Goal: Task Accomplishment & Management: Use online tool/utility

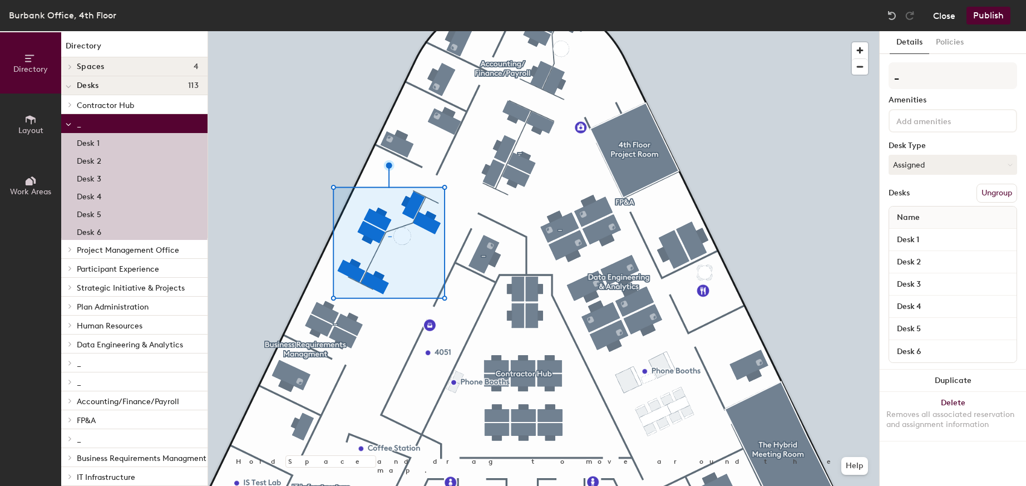
click at [946, 18] on button "Close" at bounding box center [944, 16] width 22 height 18
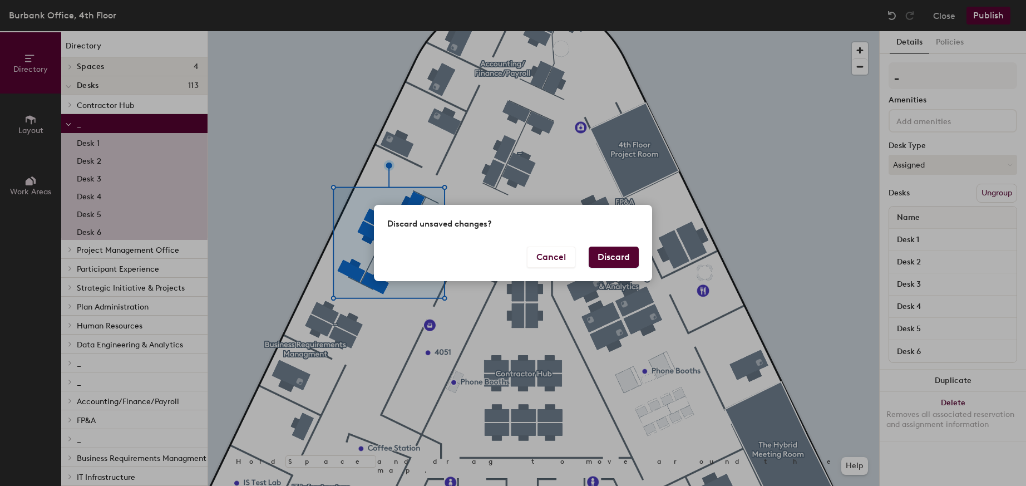
click at [618, 252] on button "Discard" at bounding box center [613, 256] width 50 height 21
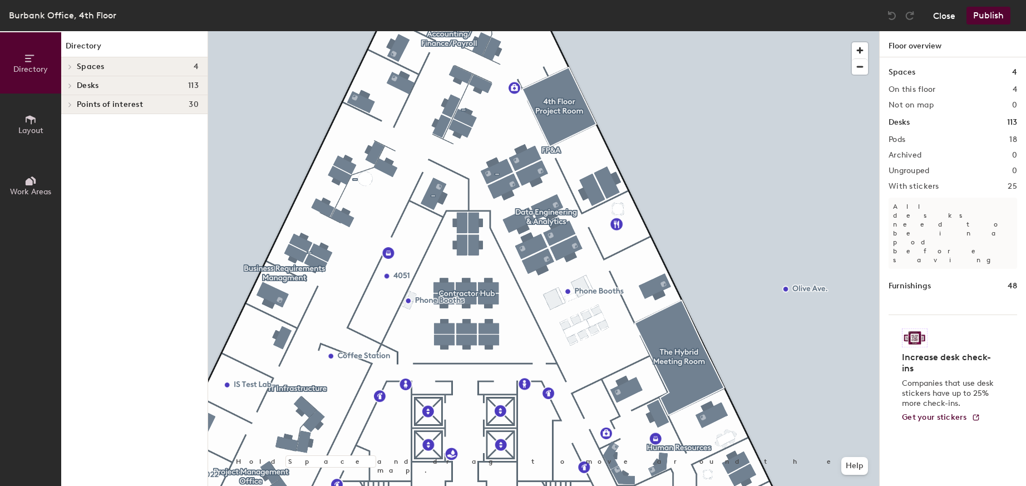
click at [947, 17] on button "Close" at bounding box center [944, 16] width 22 height 18
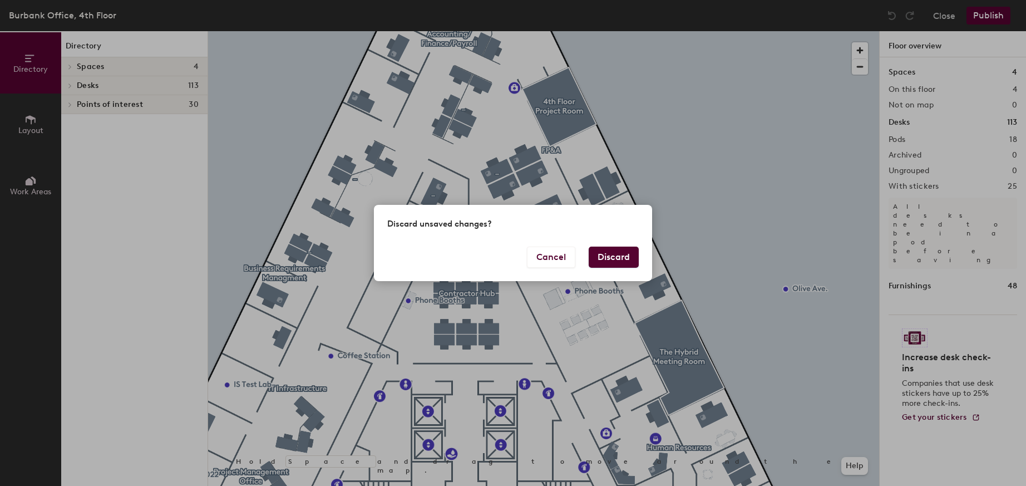
click at [622, 263] on button "Discard" at bounding box center [613, 256] width 50 height 21
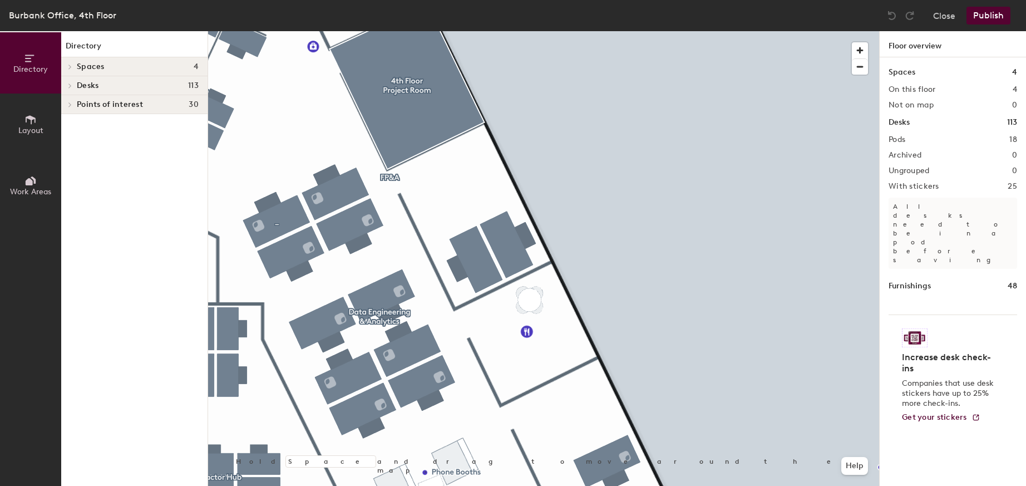
click at [27, 126] on span "Layout" at bounding box center [30, 130] width 25 height 9
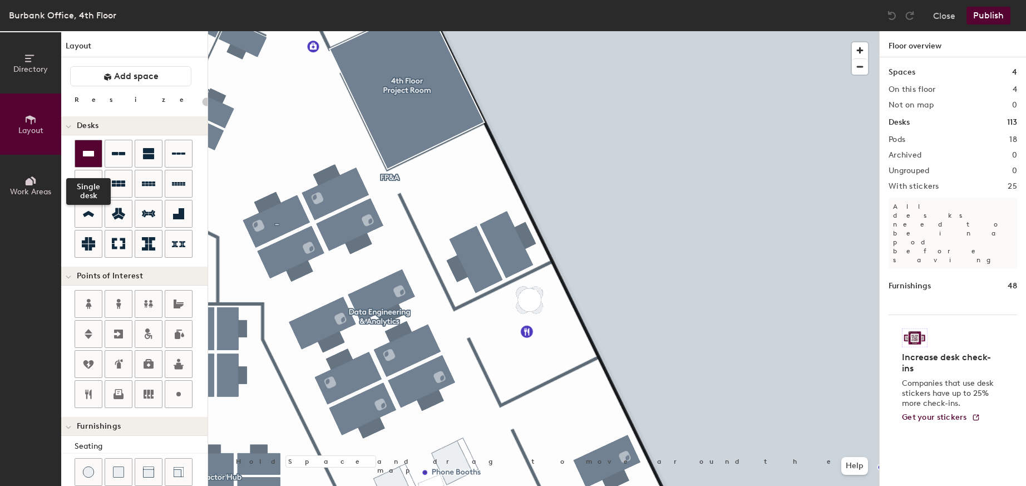
click at [89, 152] on icon at bounding box center [88, 154] width 11 height 6
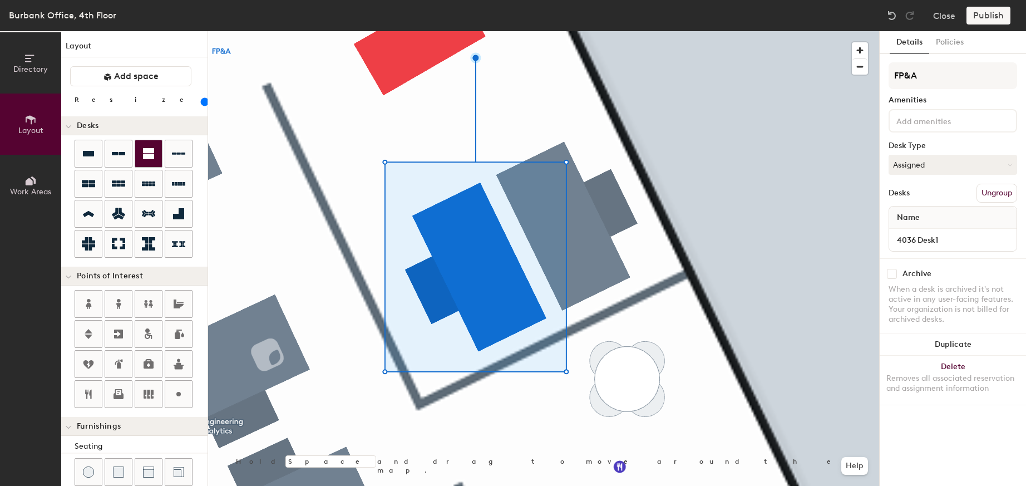
click at [448, 31] on div at bounding box center [543, 31] width 671 height 0
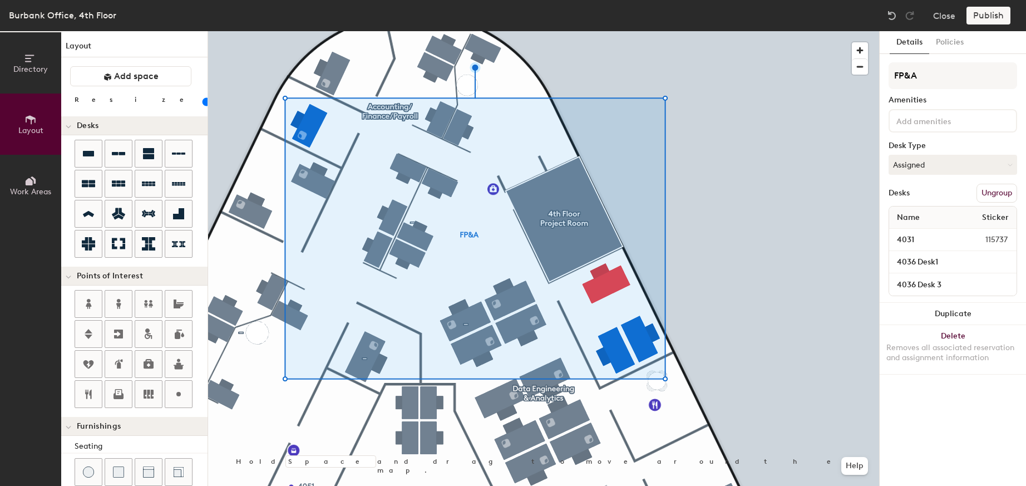
click at [998, 194] on button "Ungroup" at bounding box center [996, 193] width 41 height 19
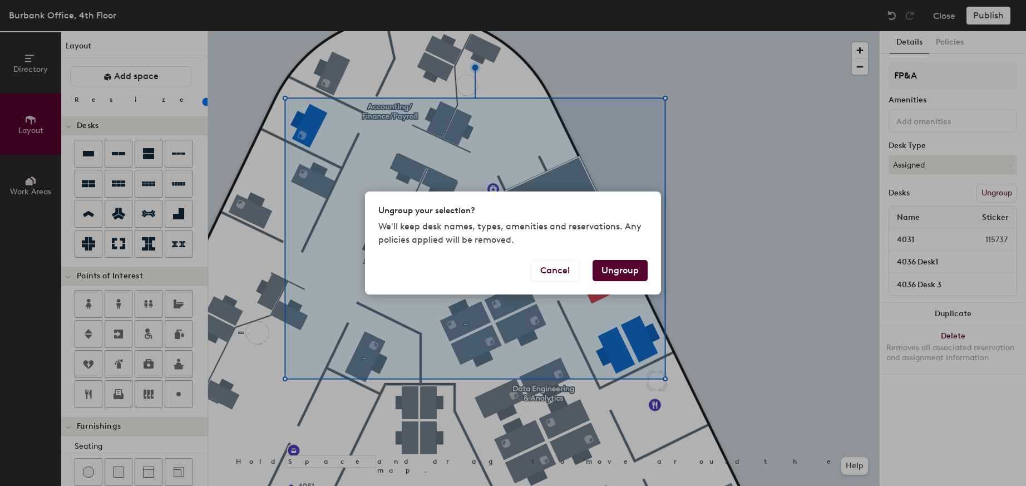
click at [610, 263] on button "Ungroup" at bounding box center [619, 270] width 55 height 21
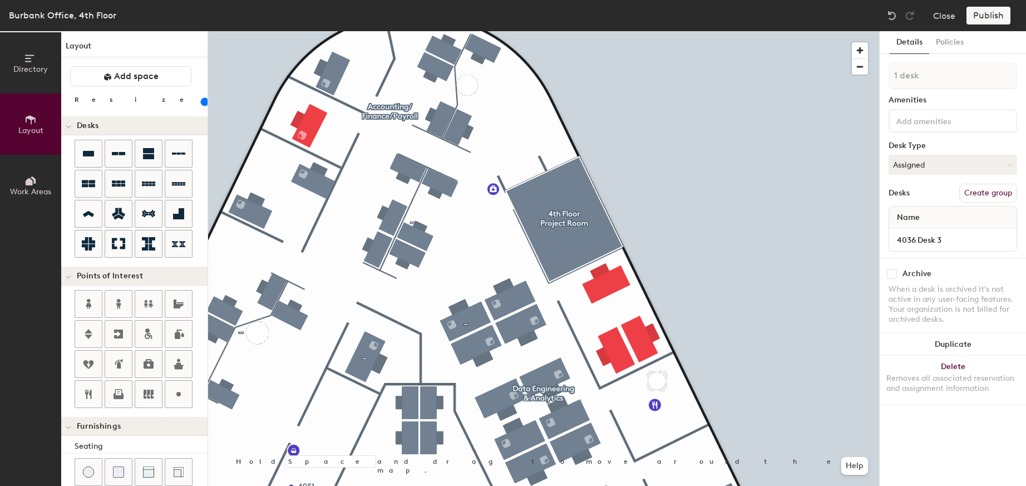
type input "140"
type input "2 desks"
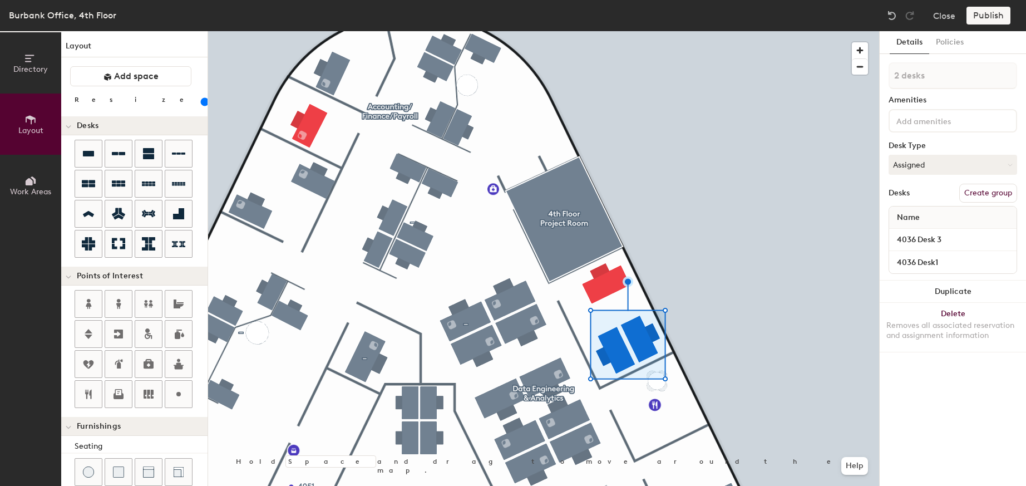
type input "140"
type input "3 desks"
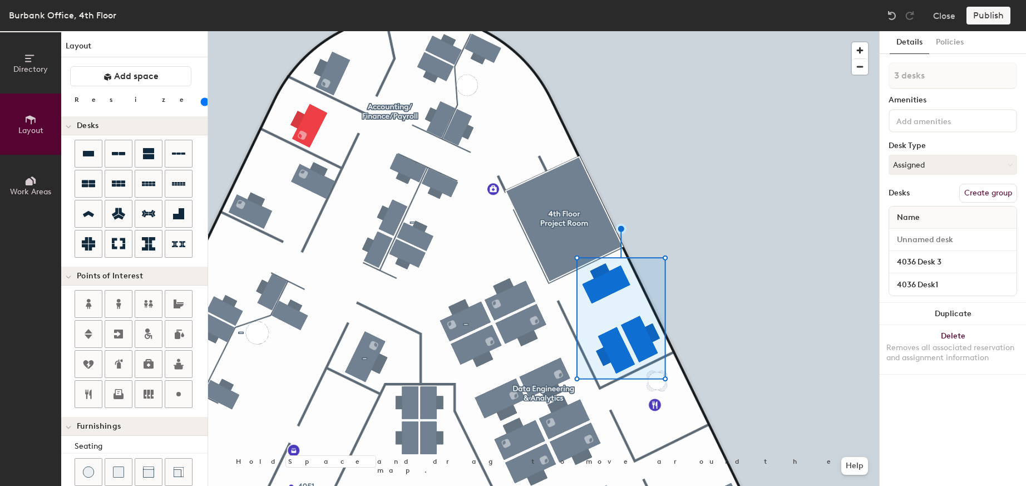
type input "20"
type input "4 desks"
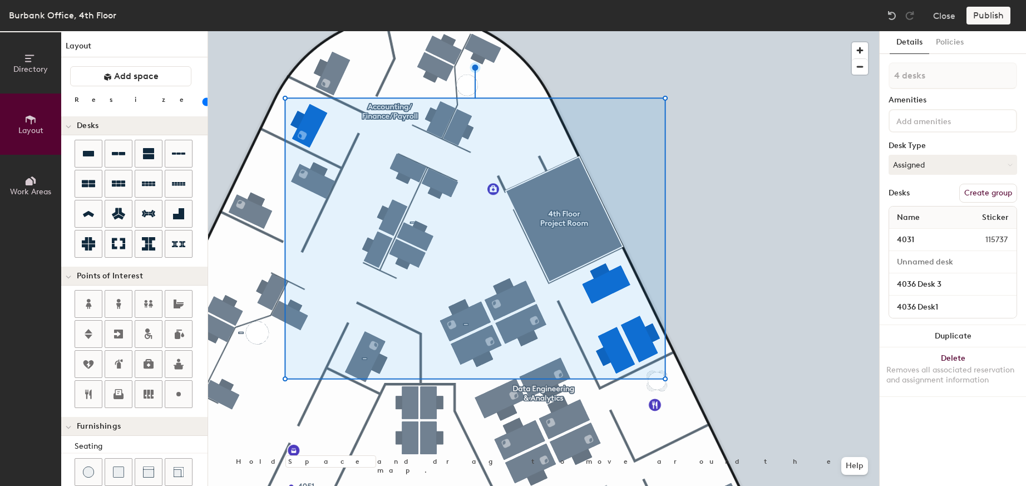
click at [994, 191] on button "Create group" at bounding box center [988, 193] width 58 height 19
type input "20"
type input "Pod 1"
type input "20"
type input "P"
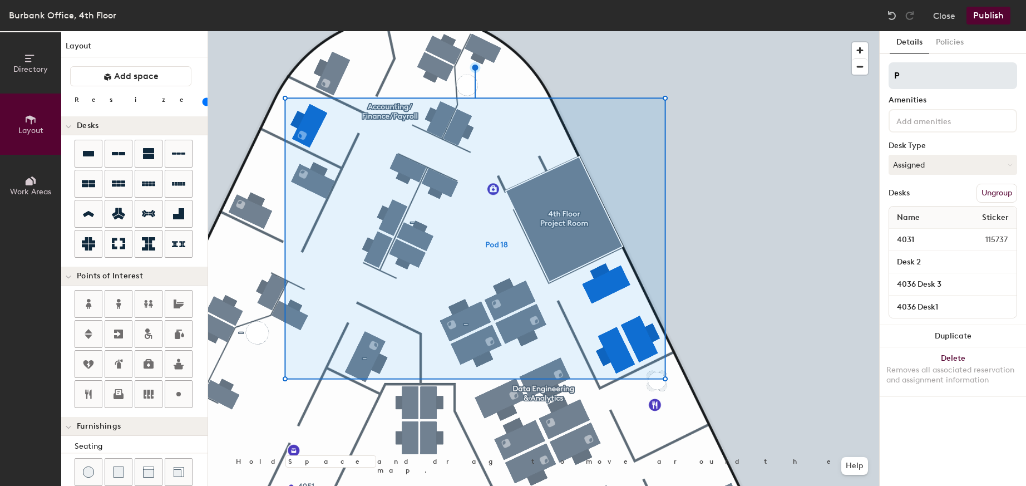
type input "20"
type input "F"
type input "20"
type input "FP"
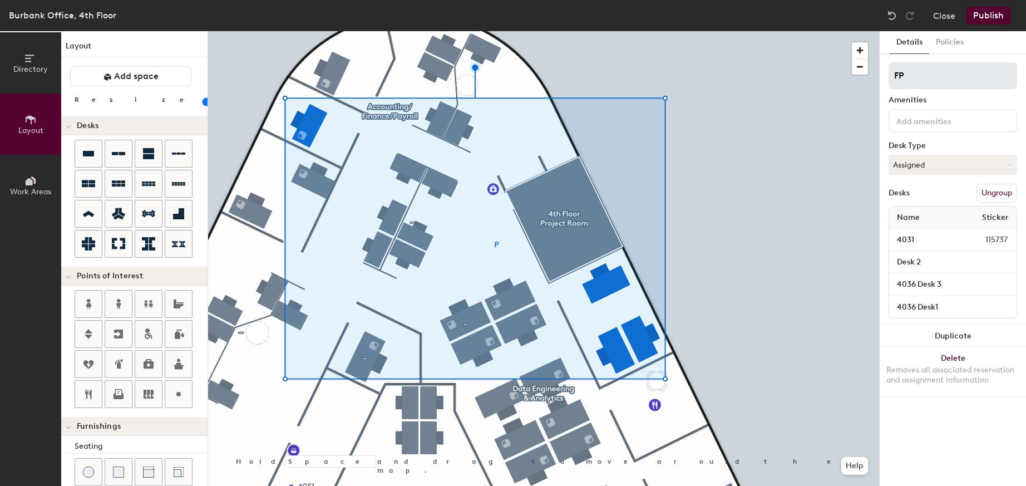
type input "20"
type input "FP&"
type input "20"
type input "FP&A"
type input "20"
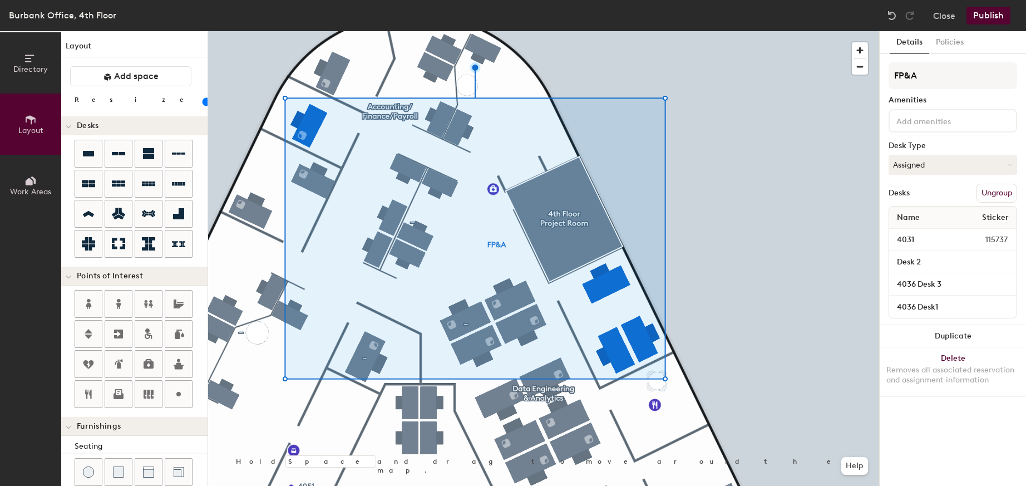
type input "FP&A"
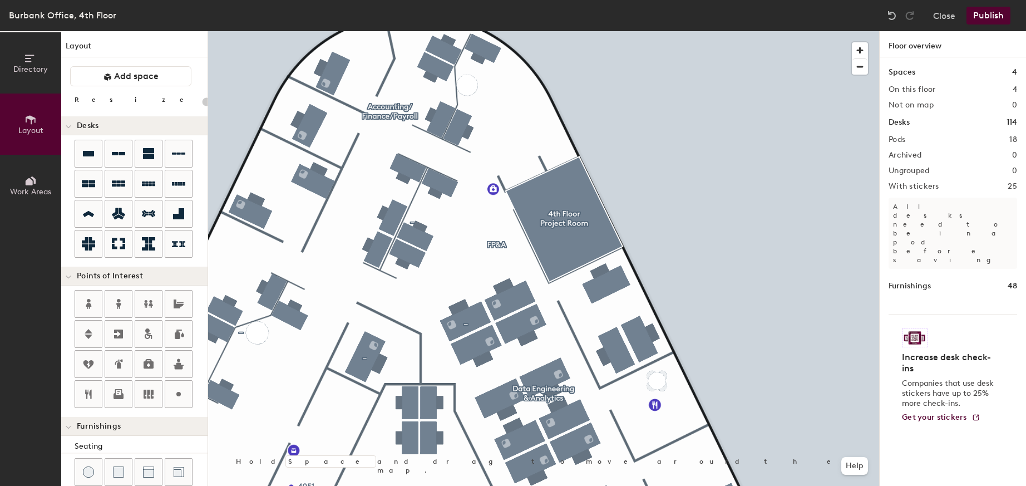
click at [990, 17] on button "Publish" at bounding box center [988, 16] width 44 height 18
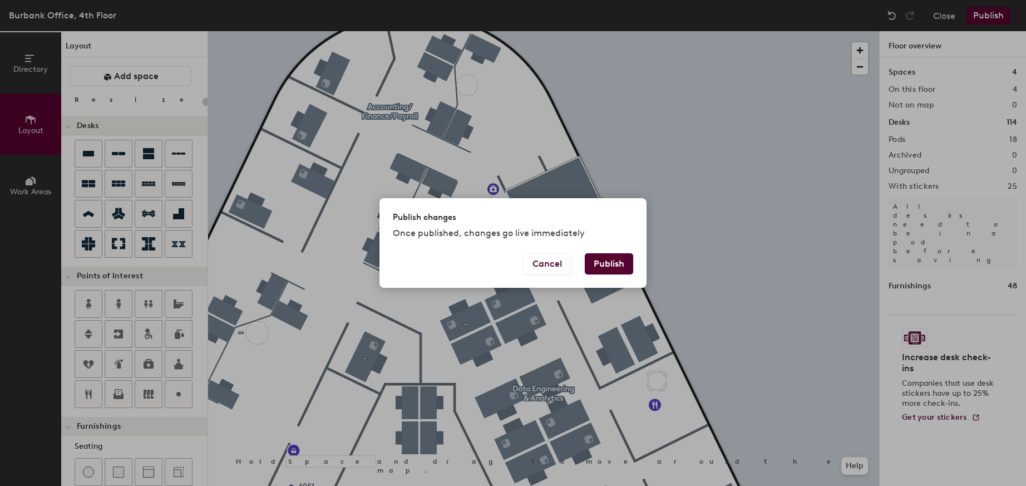
click at [615, 263] on button "Publish" at bounding box center [609, 263] width 48 height 21
type input "20"
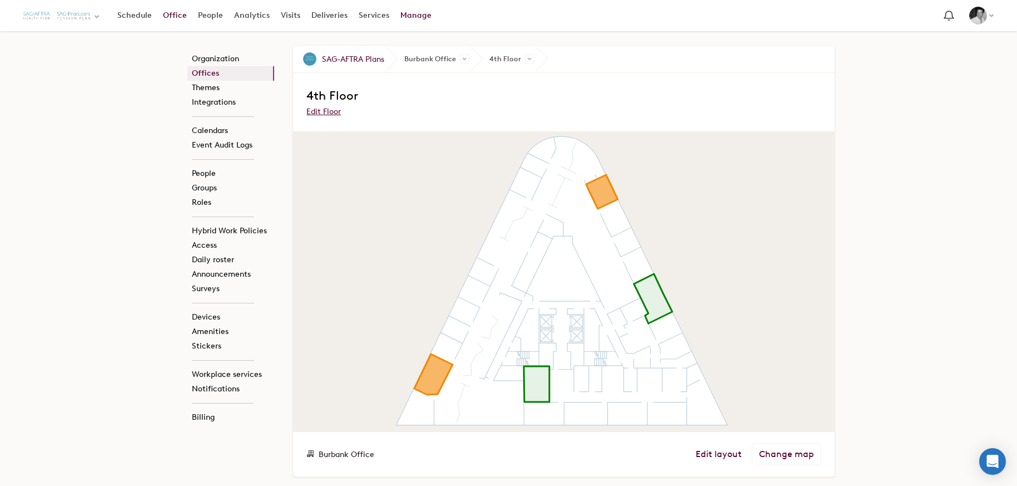
click at [172, 17] on link "Office" at bounding box center [174, 16] width 35 height 20
